Goal: Information Seeking & Learning: Learn about a topic

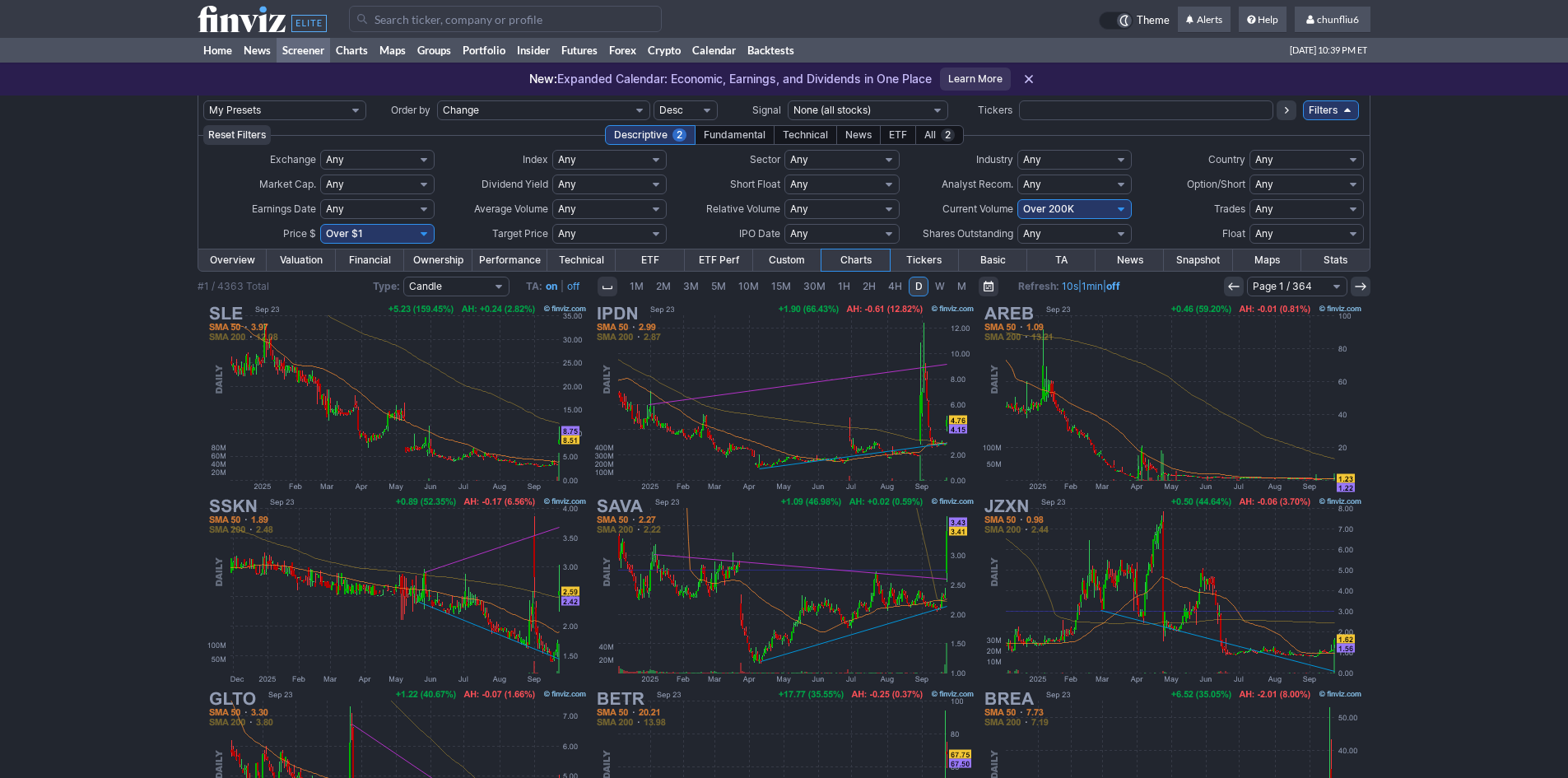
click at [1067, 201] on select "Any Under 50K Under 100K Under 500K Under 750K Under 1M Over 0 Over 50K Over 10…" at bounding box center [1074, 209] width 115 height 19
select select "o750"
click at [1017, 200] on select "Any Under 50K Under 100K Under 500K Under 750K Under 1M Over 0 Over 50K Over 10…" at bounding box center [1074, 209] width 115 height 19
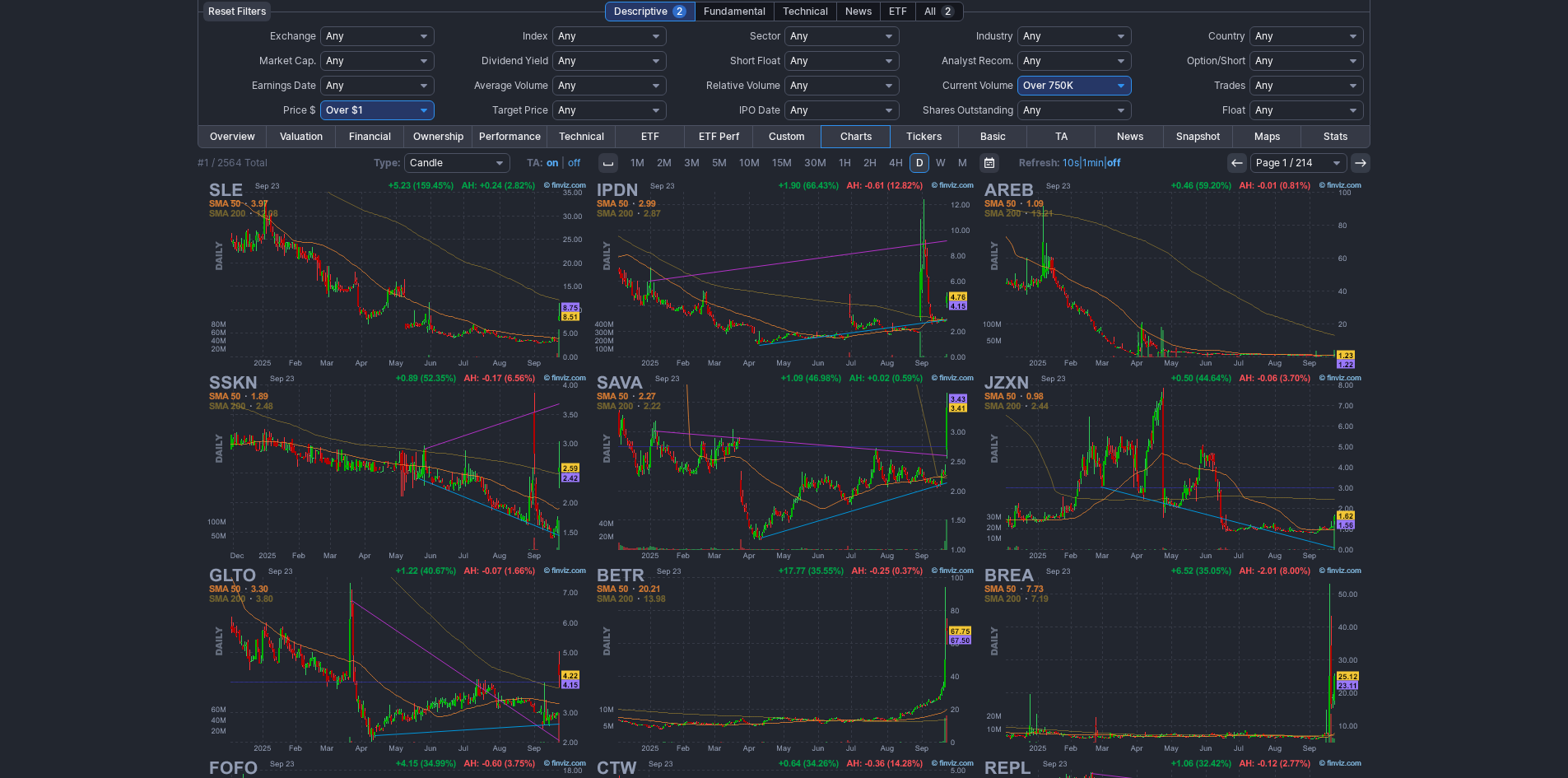
scroll to position [82, 0]
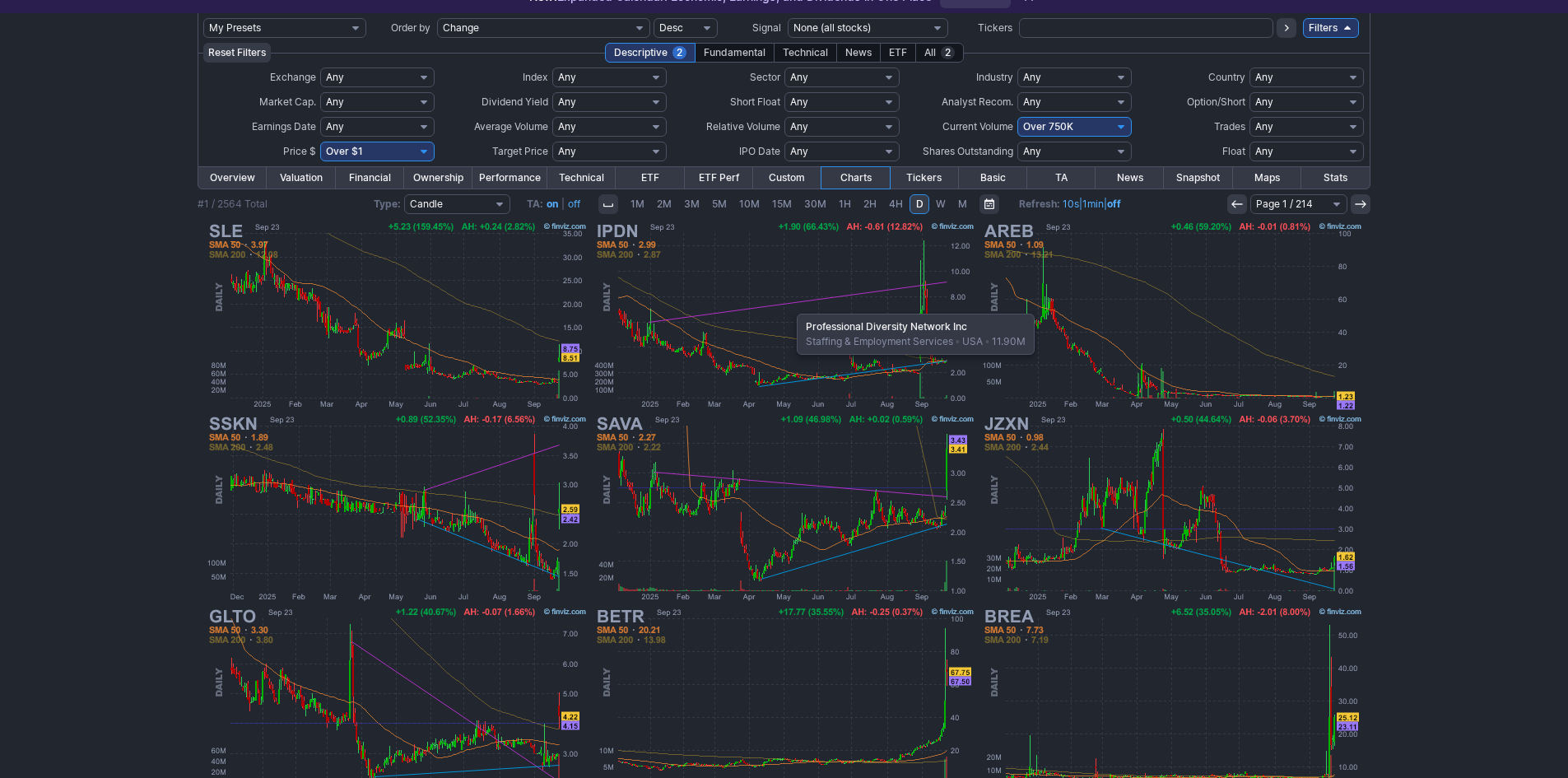
click at [788, 306] on img at bounding box center [784, 315] width 385 height 193
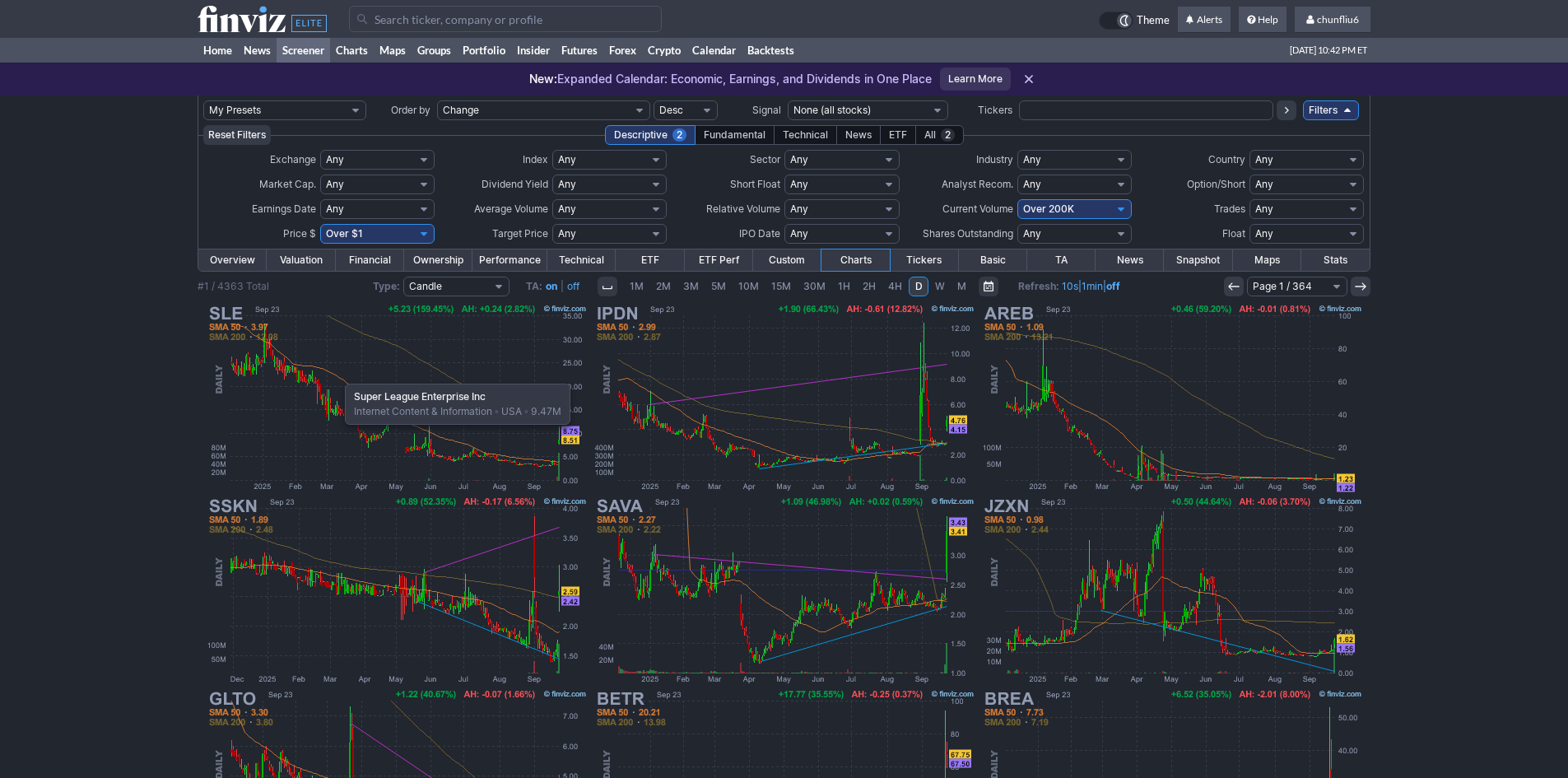
click at [336, 375] on img at bounding box center [397, 397] width 385 height 193
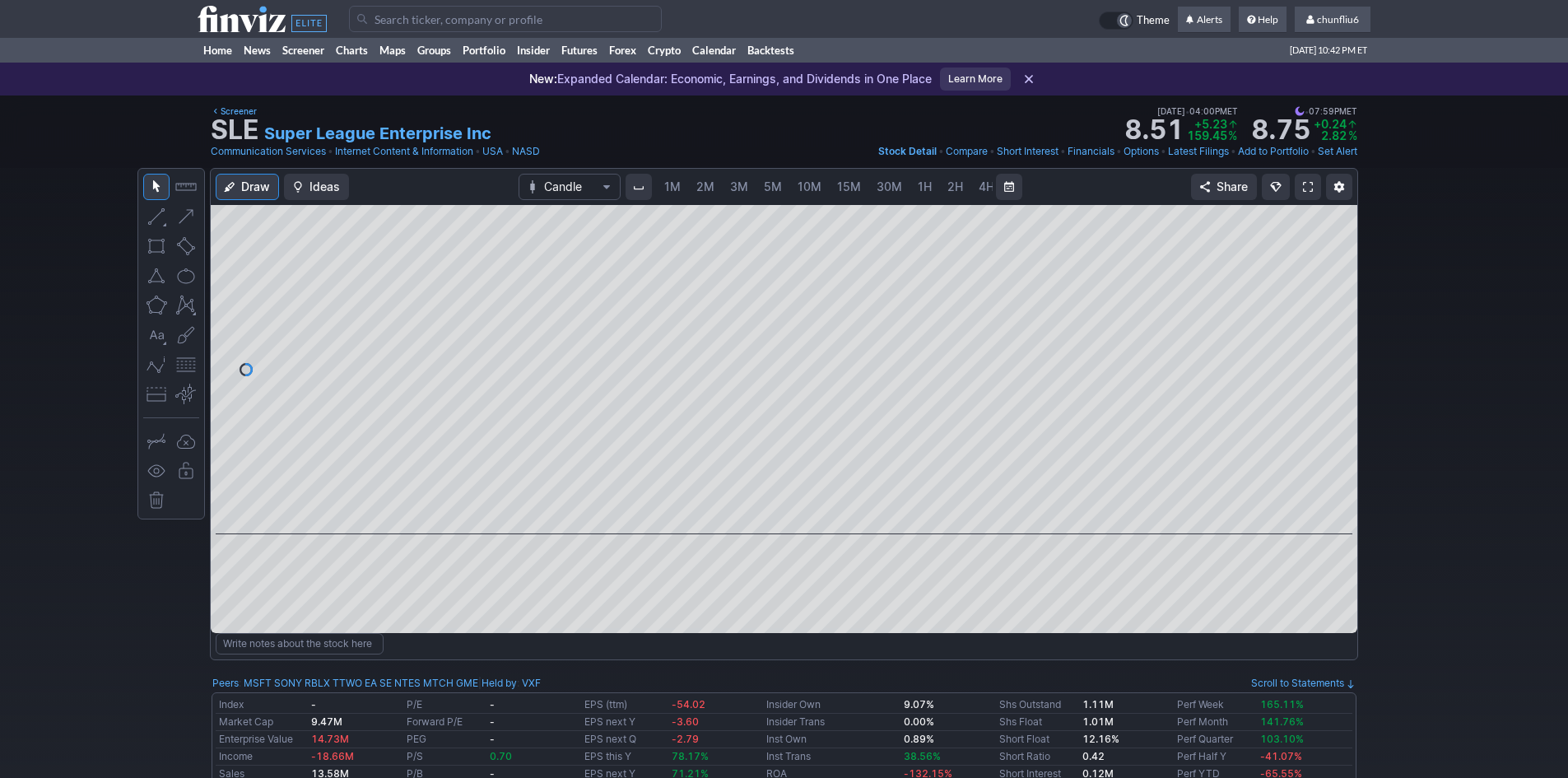
scroll to position [0, 89]
click at [1315, 183] on link at bounding box center [1307, 186] width 26 height 26
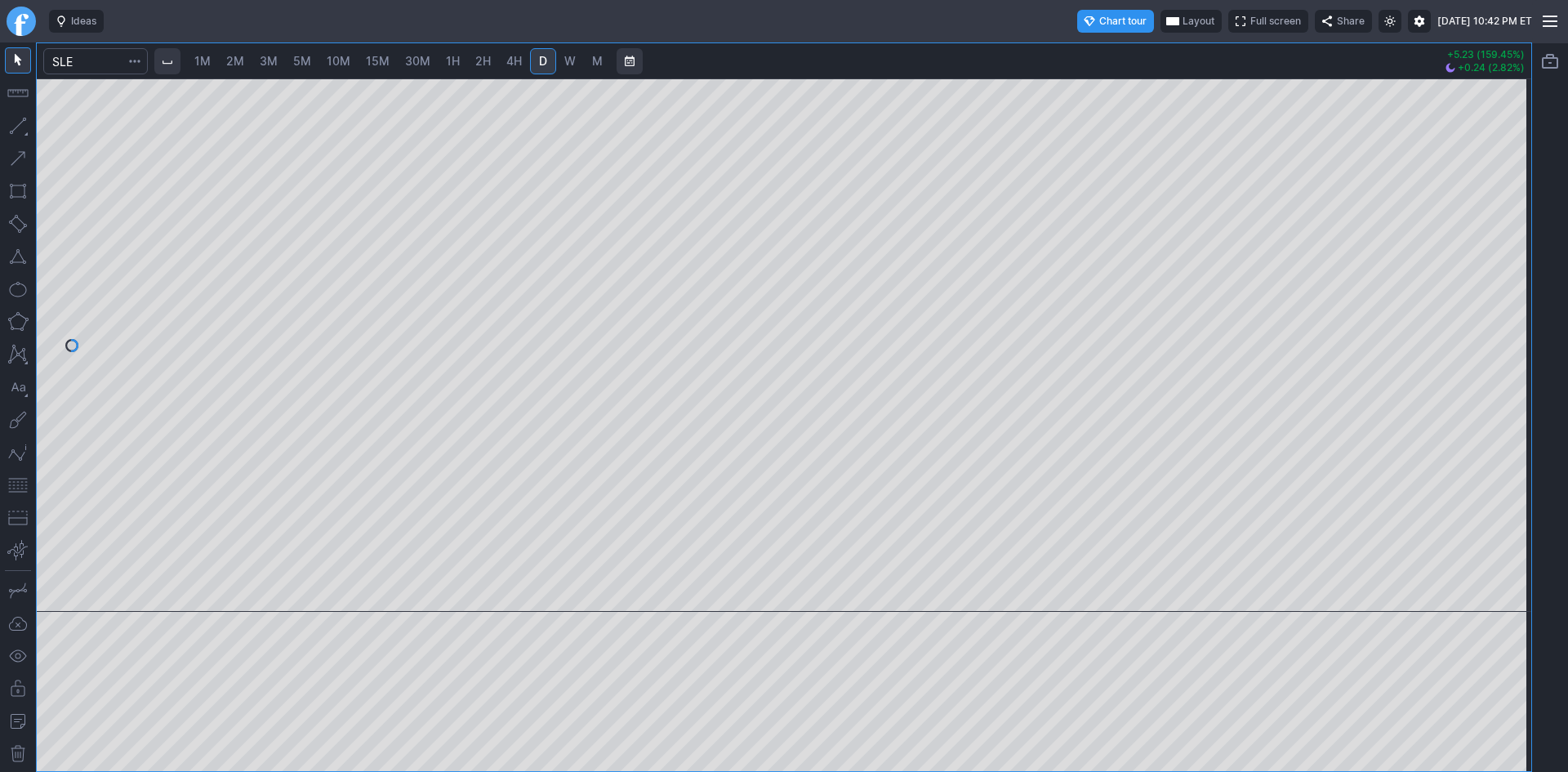
click at [298, 59] on span "5M" at bounding box center [302, 60] width 18 height 14
click at [210, 58] on span "1M" at bounding box center [202, 60] width 16 height 14
click at [1563, 383] on div "1M 2M 3M 5M 10M 15M 30M 1H 2H 4H D W M +5.23 (159.45%) +0.24 (2.82%)" at bounding box center [784, 407] width 1568 height 729
click at [1567, 393] on div "1M 2M 3M 5M 10M 15M 30M 1H 2H 4H D W M +5.23 (159.45%) +0.24 (2.82%)" at bounding box center [784, 407] width 1568 height 729
click at [96, 62] on input "Search" at bounding box center [95, 60] width 104 height 26
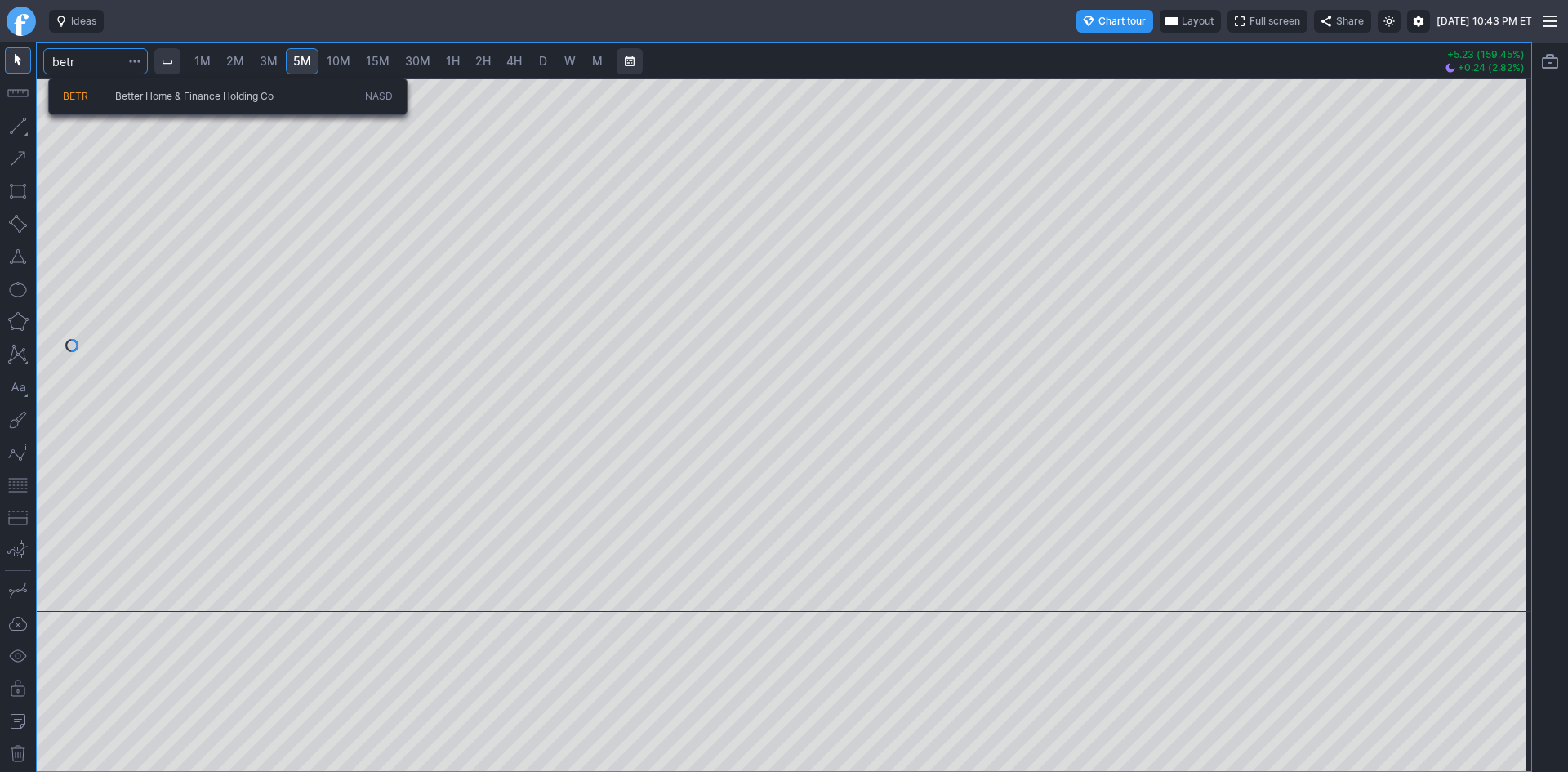
type input "betr"
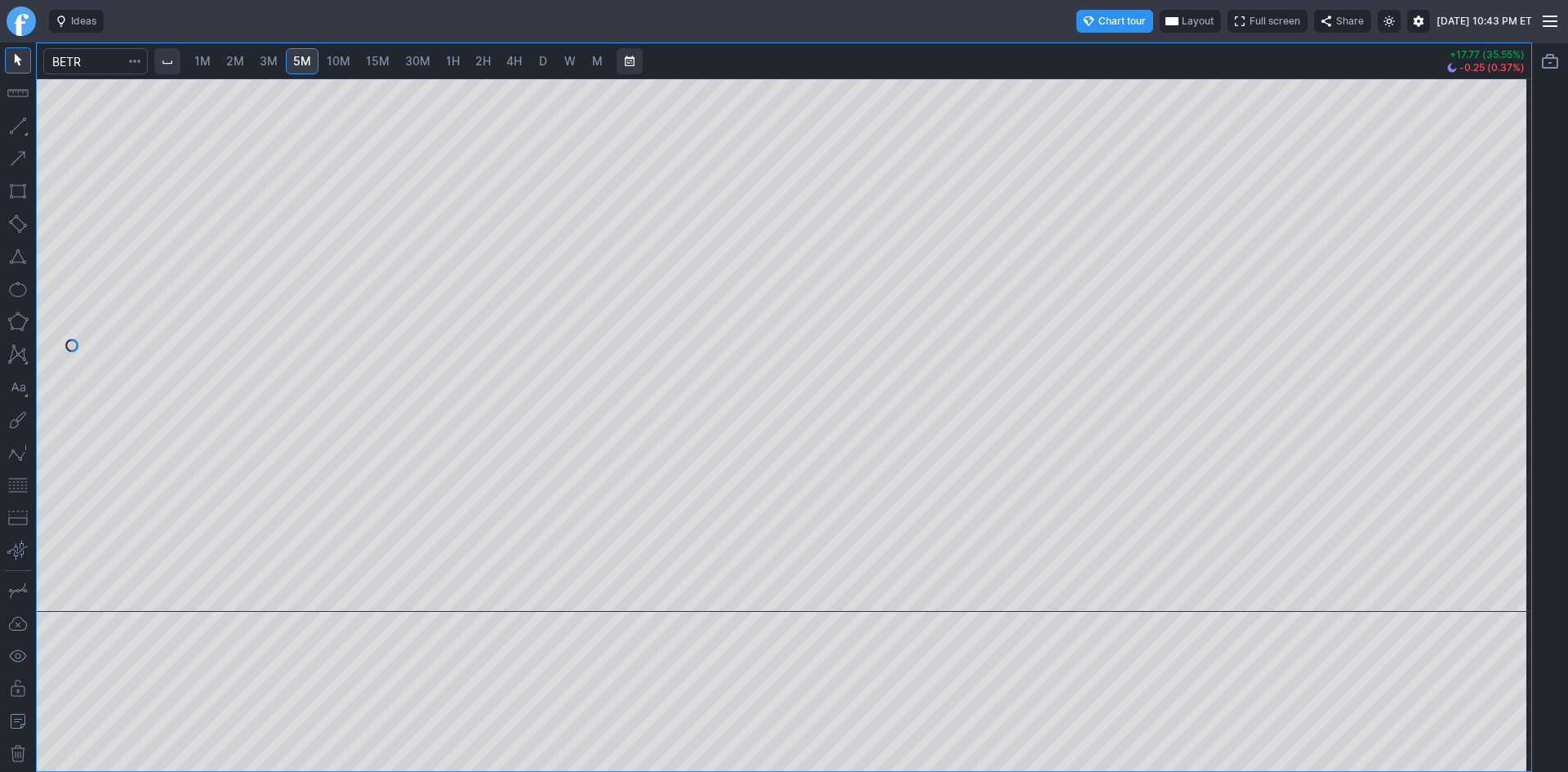
click at [235, 60] on span "2M" at bounding box center [235, 60] width 18 height 14
click at [110, 64] on input "Search" at bounding box center [95, 60] width 104 height 26
click at [299, 64] on span "5M" at bounding box center [302, 60] width 18 height 14
drag, startPoint x: 88, startPoint y: 62, endPoint x: 60, endPoint y: 58, distance: 28.3
click at [60, 58] on input "Search" at bounding box center [95, 60] width 104 height 26
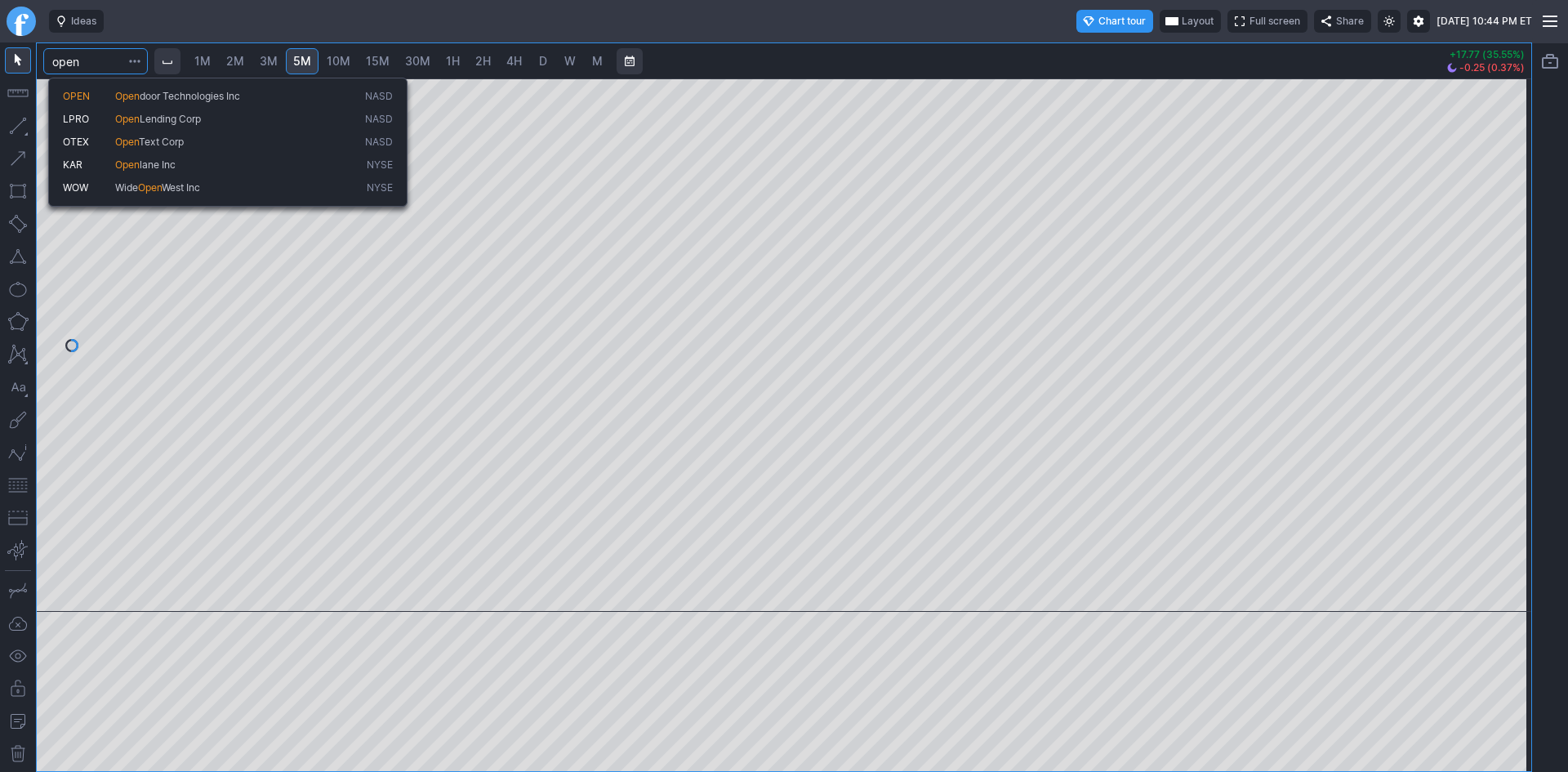
type input "open"
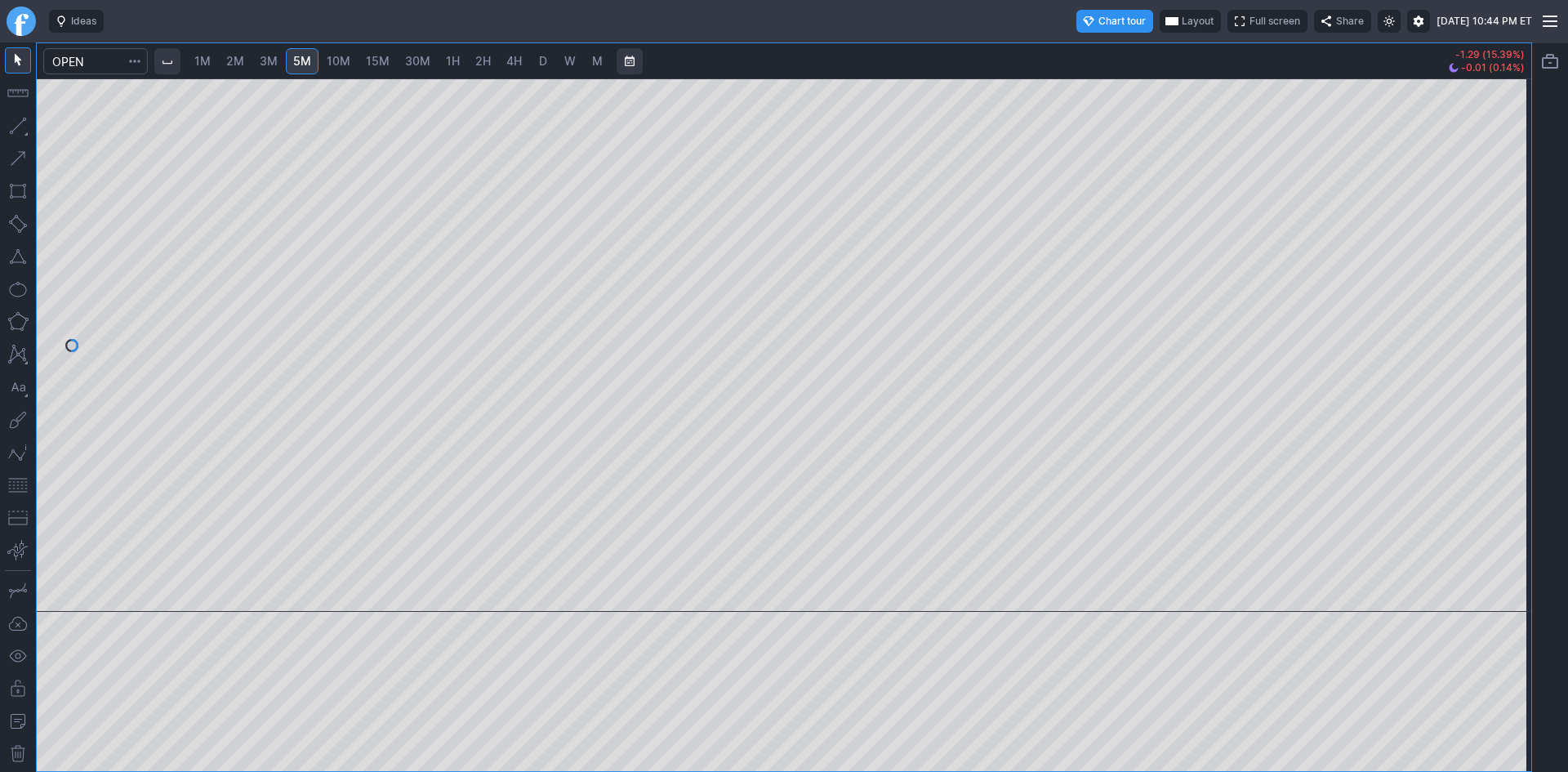
click at [342, 57] on span "10M" at bounding box center [339, 60] width 24 height 14
click at [428, 63] on span "30M" at bounding box center [417, 60] width 25 height 14
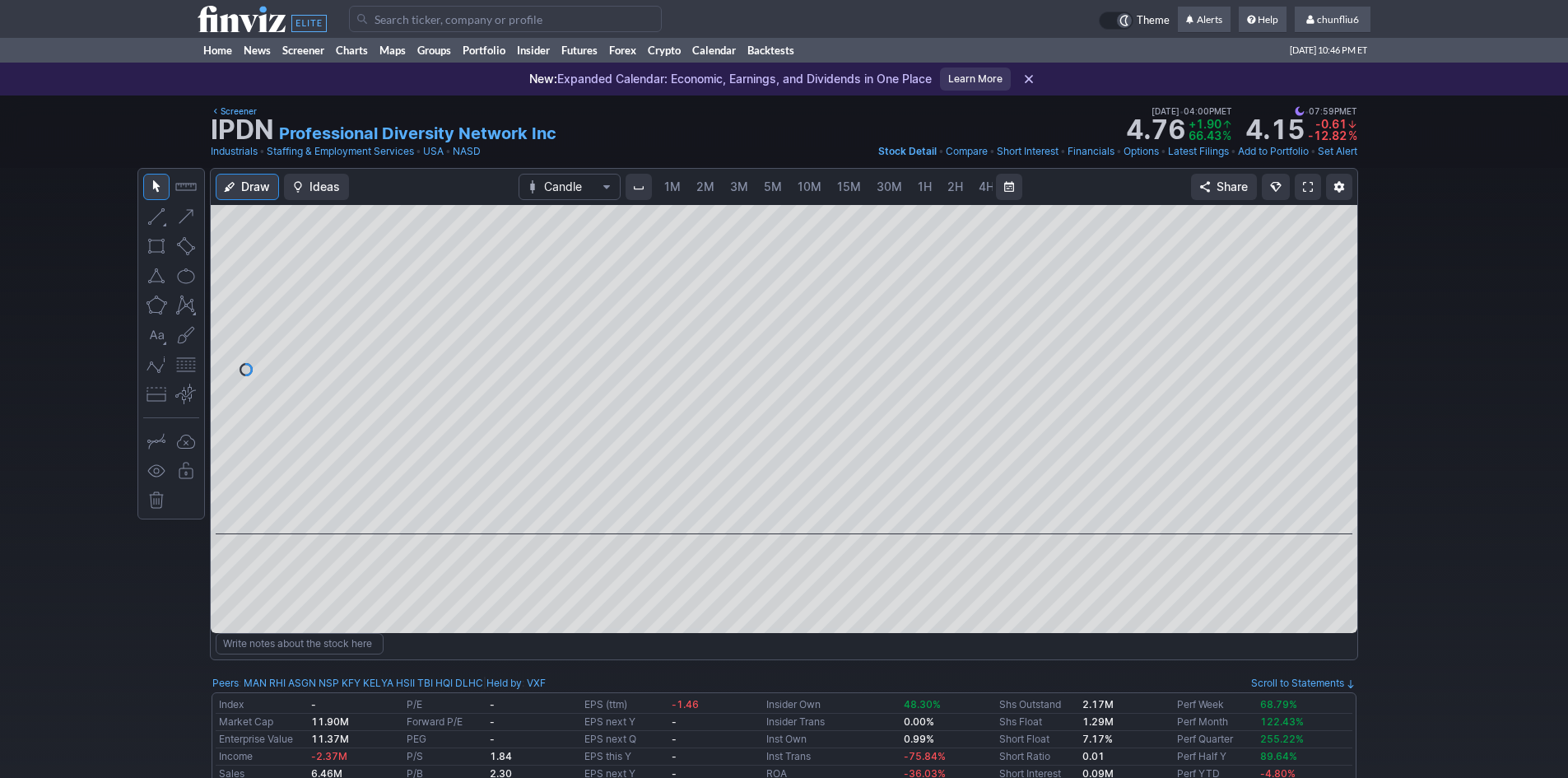
scroll to position [0, 89]
click at [1303, 187] on span at bounding box center [1308, 187] width 10 height 13
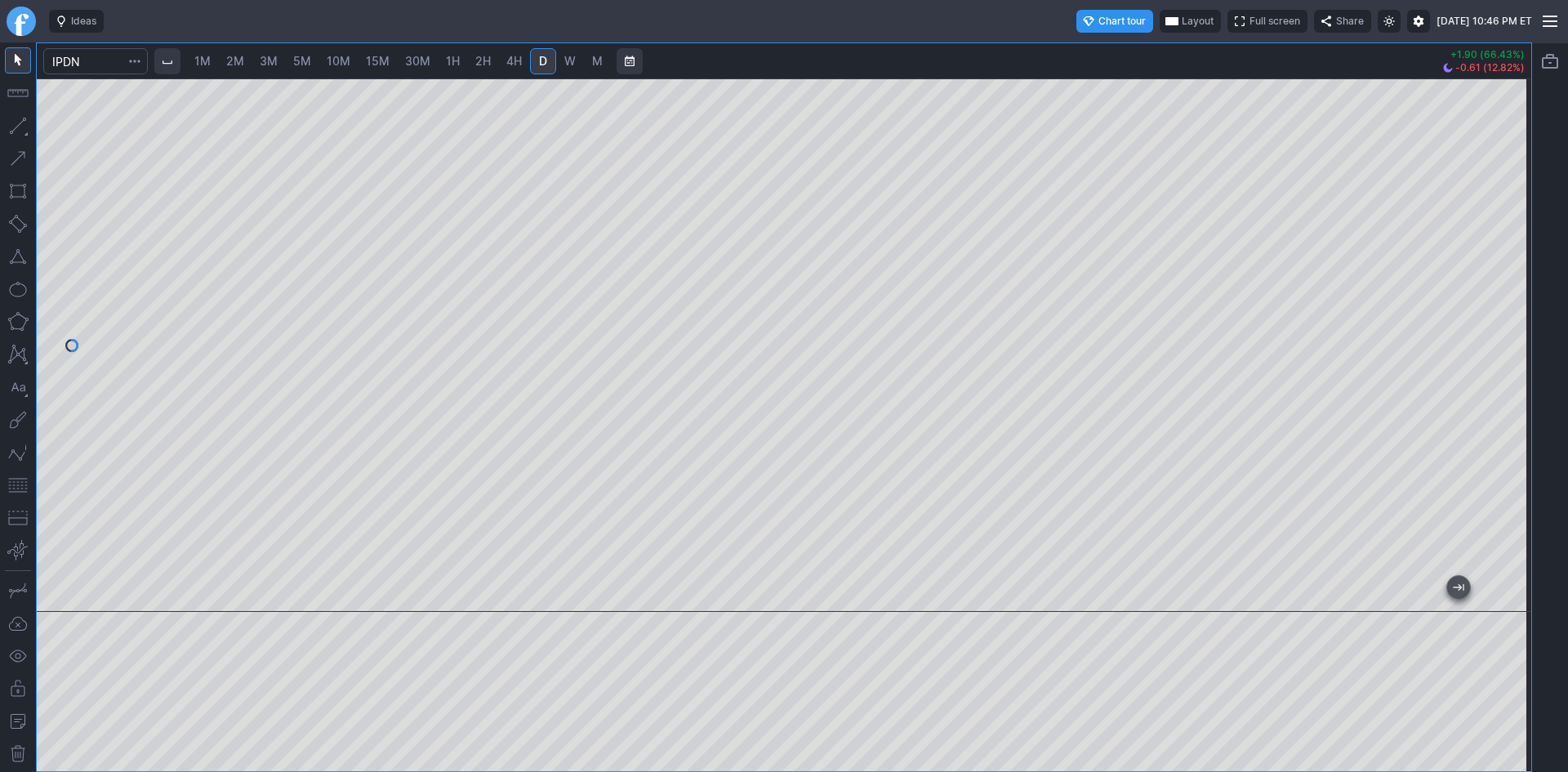
click at [271, 61] on span "3M" at bounding box center [269, 60] width 18 height 14
drag, startPoint x: 1514, startPoint y: 231, endPoint x: 1508, endPoint y: 277, distance: 46.4
click at [1508, 277] on div at bounding box center [1514, 341] width 34 height 493
